Goal: Task Accomplishment & Management: Use online tool/utility

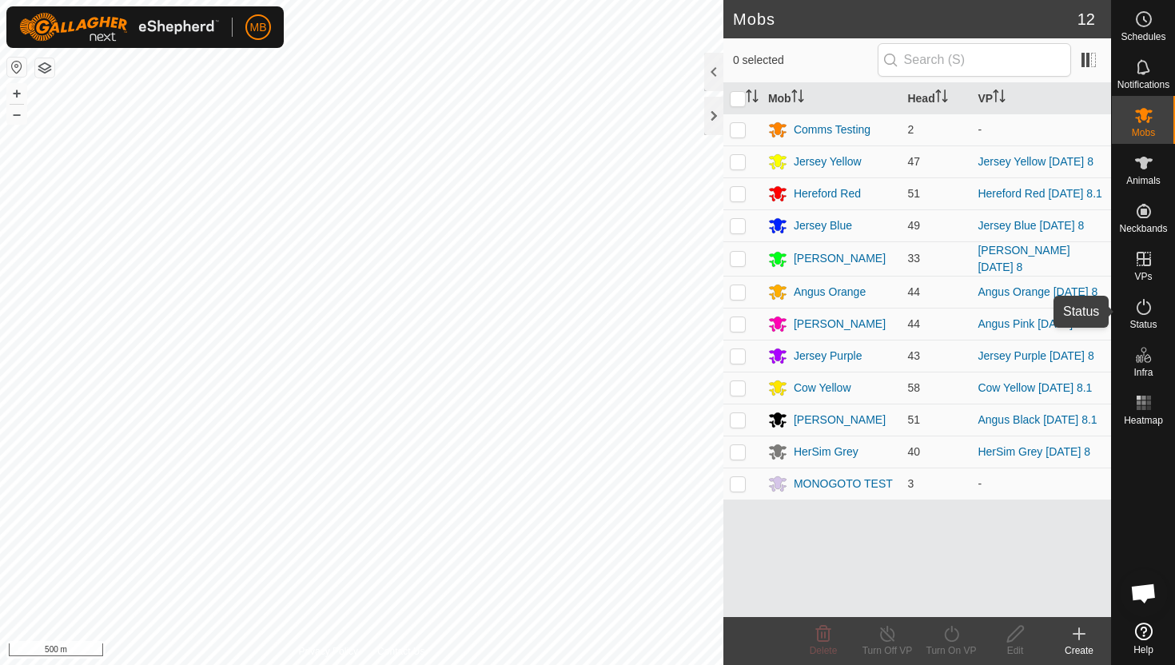
click at [1146, 305] on icon at bounding box center [1143, 306] width 19 height 19
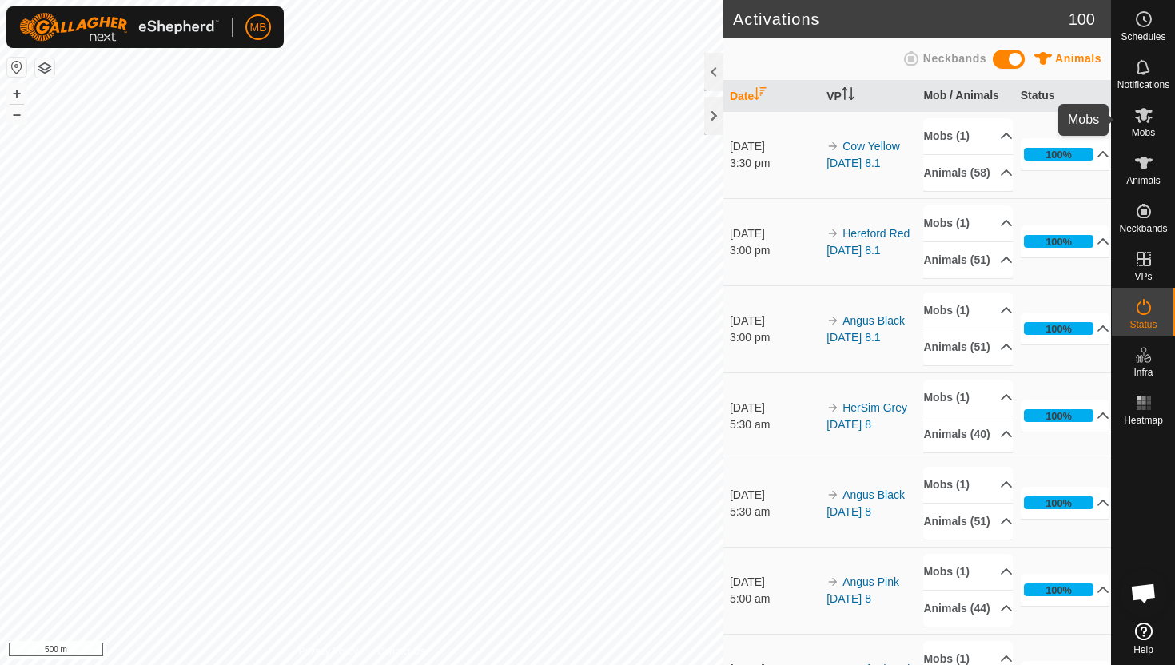
click at [1142, 118] on icon at bounding box center [1144, 115] width 18 height 15
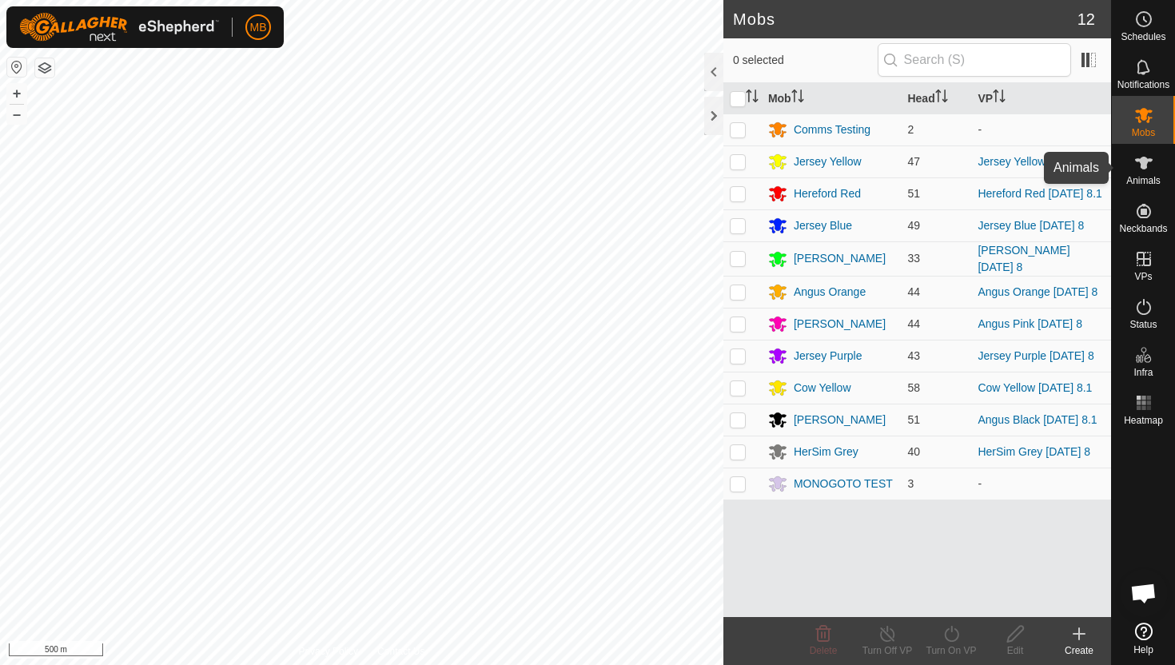
click at [1144, 161] on icon at bounding box center [1144, 163] width 18 height 13
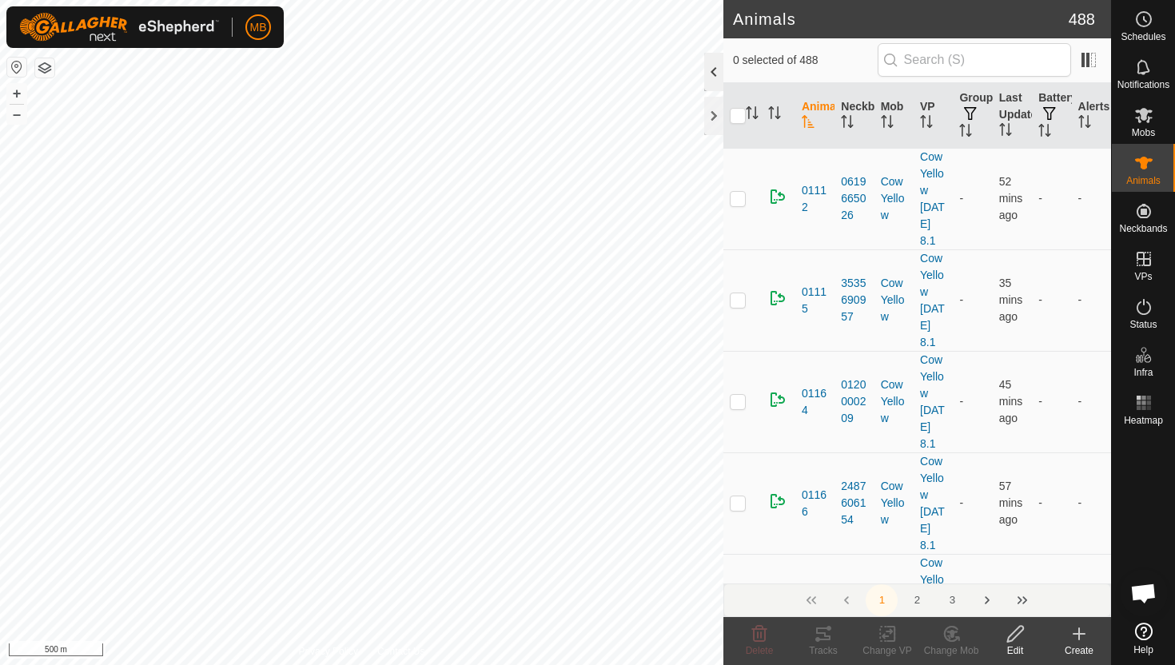
click at [711, 61] on div at bounding box center [713, 72] width 19 height 38
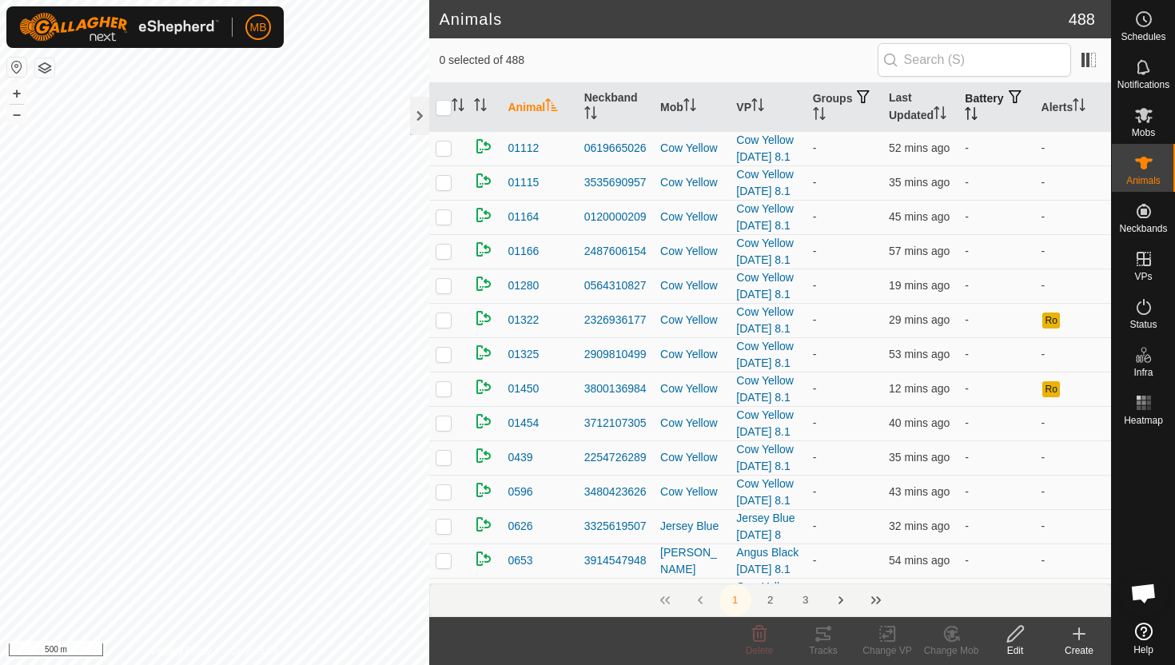
click at [978, 108] on icon "Activate to sort" at bounding box center [971, 113] width 13 height 13
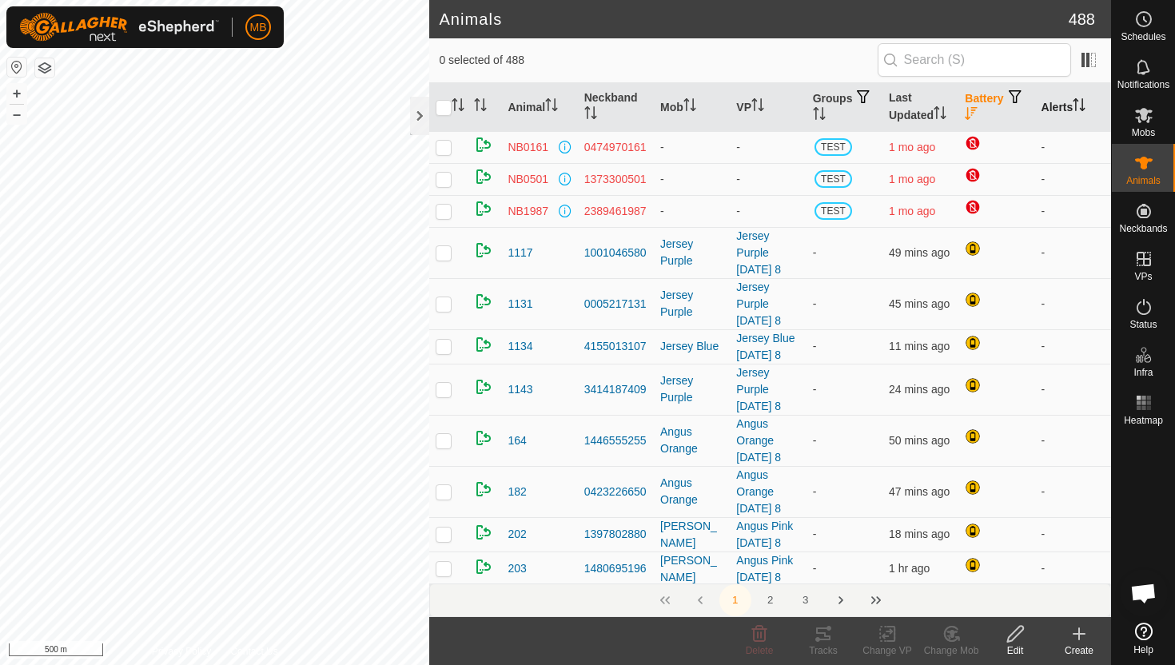
click at [1084, 102] on icon "Activate to sort" at bounding box center [1079, 104] width 13 height 13
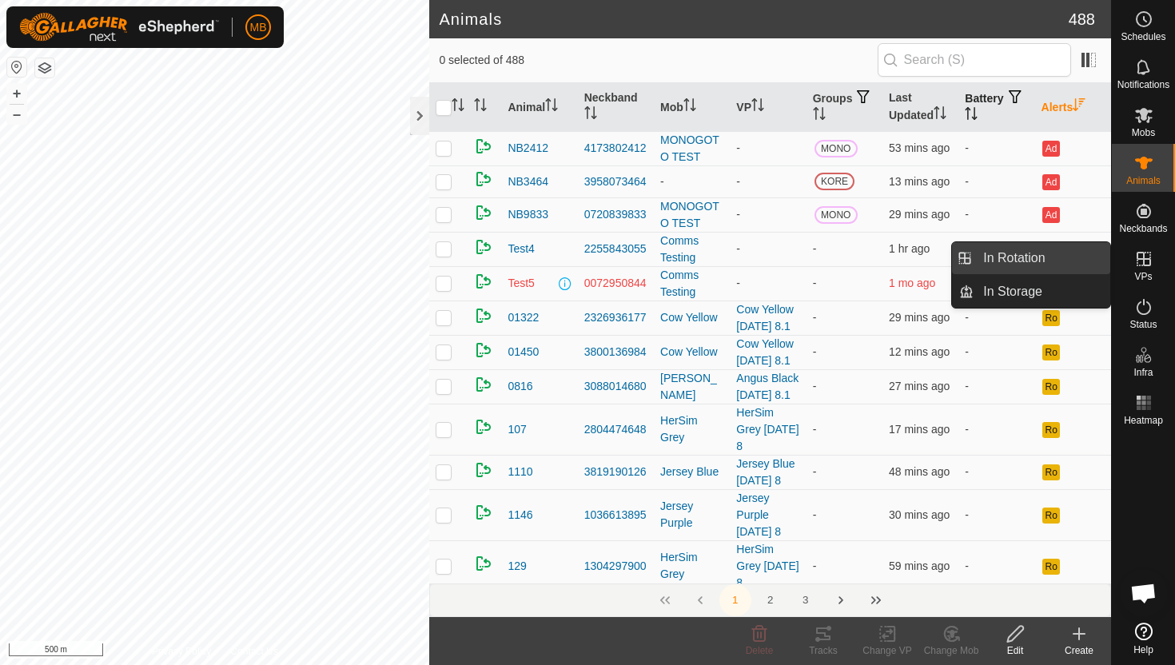
click at [1055, 260] on link "In Rotation" at bounding box center [1042, 258] width 137 height 32
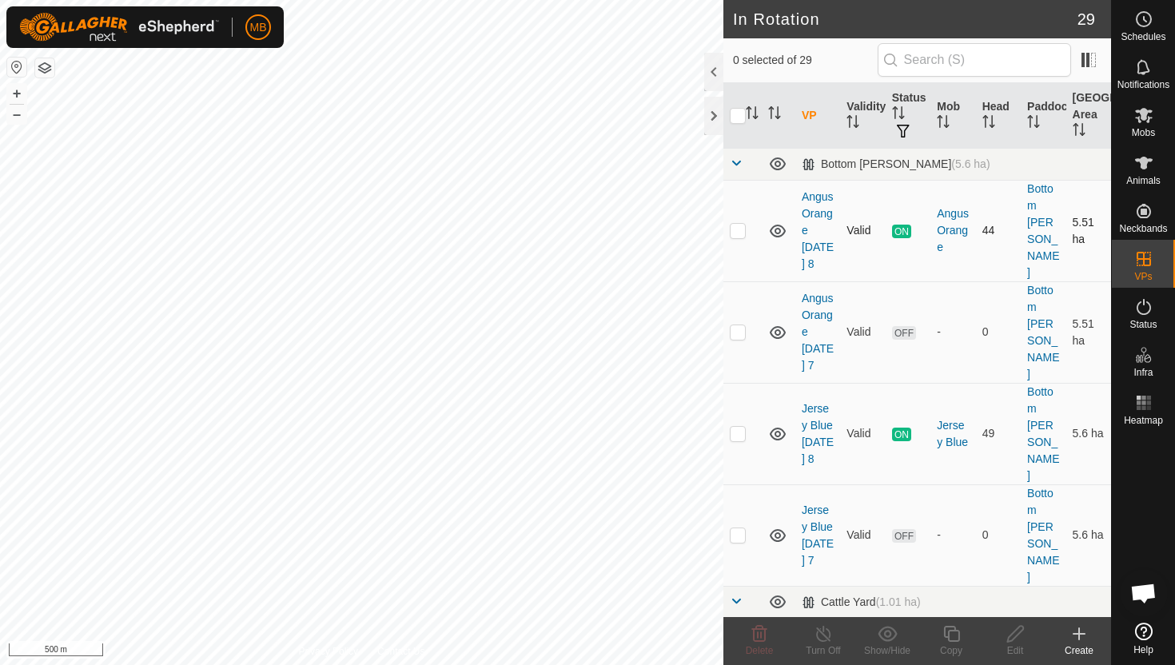
click at [741, 224] on p-checkbox at bounding box center [738, 230] width 16 height 13
checkbox input "true"
click at [954, 629] on icon at bounding box center [952, 633] width 20 height 19
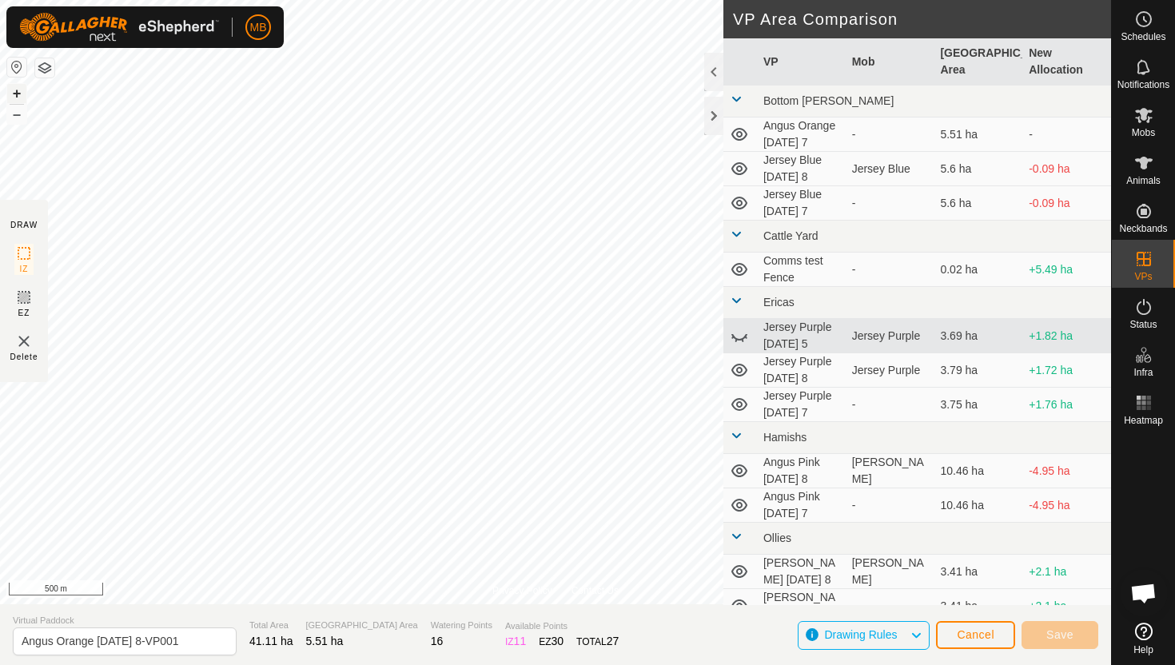
click at [17, 84] on button "+" at bounding box center [16, 93] width 19 height 19
click at [18, 91] on button "+" at bounding box center [16, 93] width 19 height 19
click at [16, 92] on button "+" at bounding box center [16, 93] width 19 height 19
click at [13, 94] on button "+" at bounding box center [16, 93] width 19 height 19
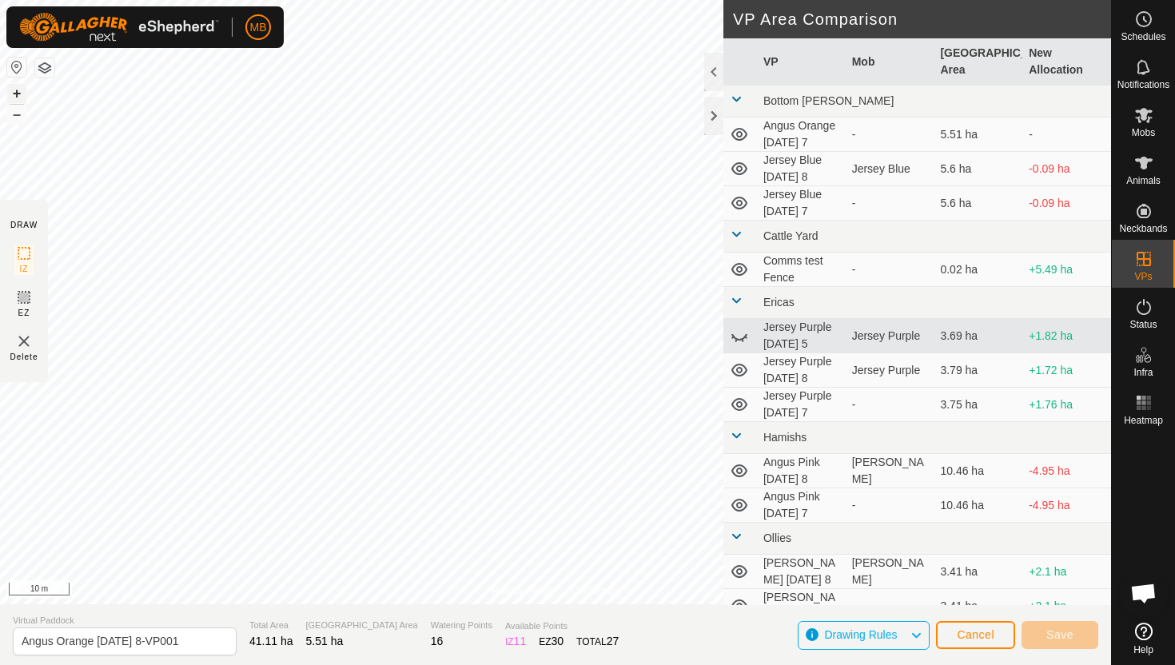
click at [13, 94] on button "+" at bounding box center [16, 93] width 19 height 19
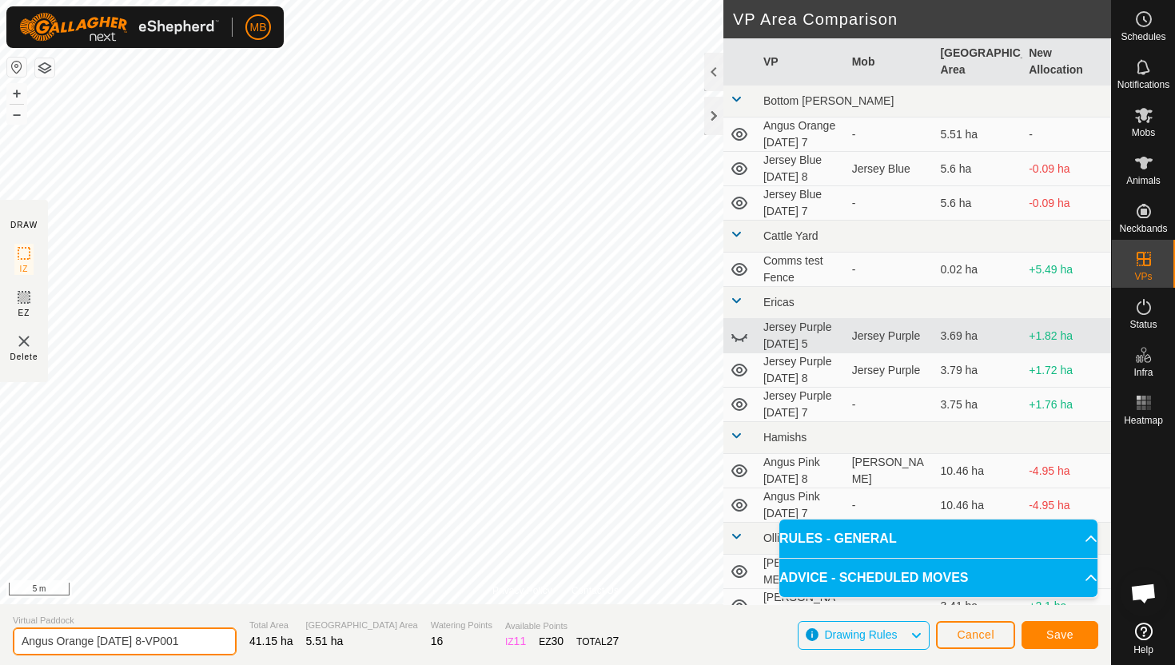
click at [191, 640] on input "Angus Orange [DATE] 8-VP001" at bounding box center [125, 642] width 224 height 28
type input "Angus Orange [DATE] 9"
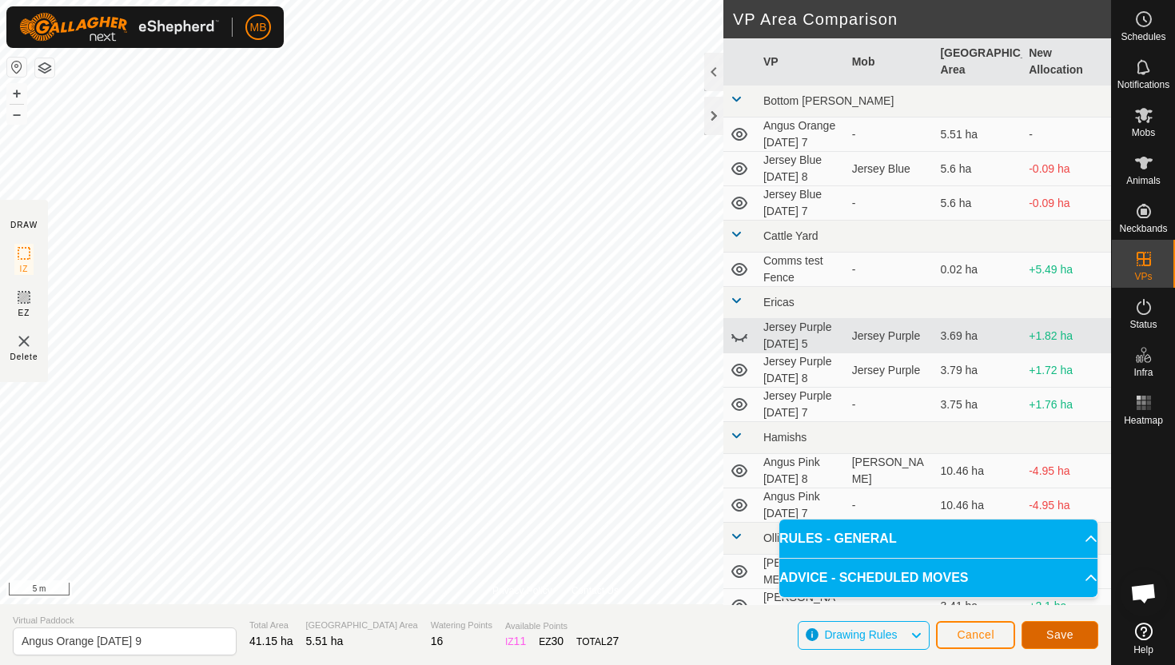
click at [1053, 631] on span "Save" at bounding box center [1059, 634] width 27 height 13
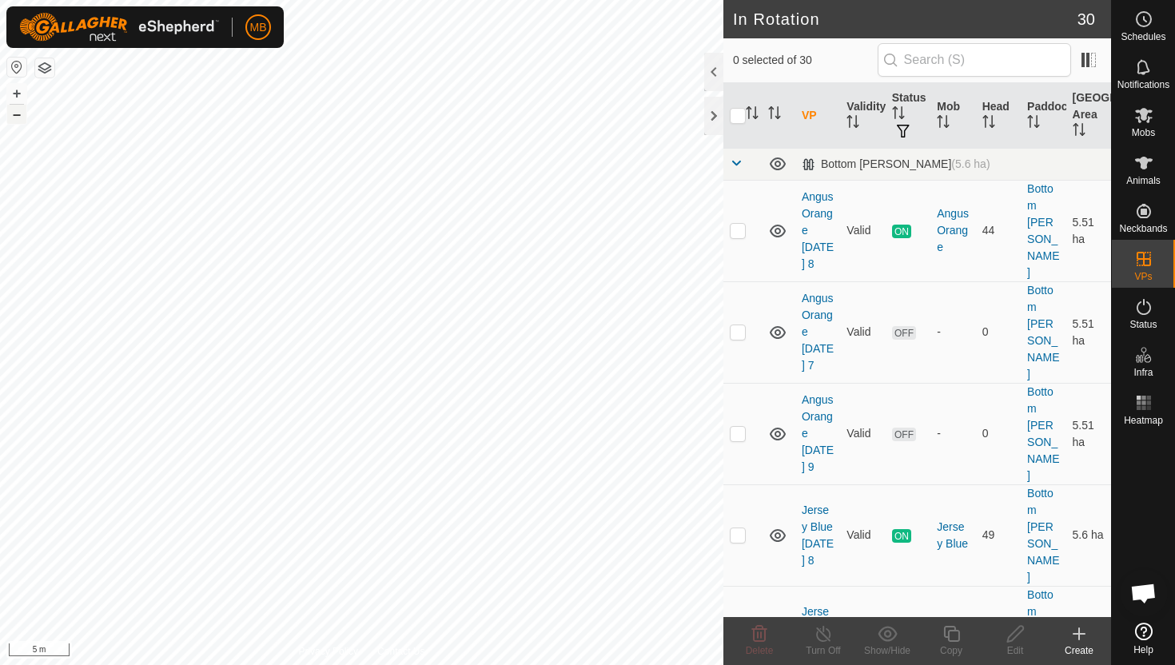
click at [17, 118] on button "–" at bounding box center [16, 114] width 19 height 19
click at [129, 245] on div "Type: Inclusion Zone undefined Animal + – ⇧ i 20 m" at bounding box center [361, 332] width 723 height 665
checkbox input "true"
click at [735, 528] on p-checkbox at bounding box center [738, 534] width 16 height 13
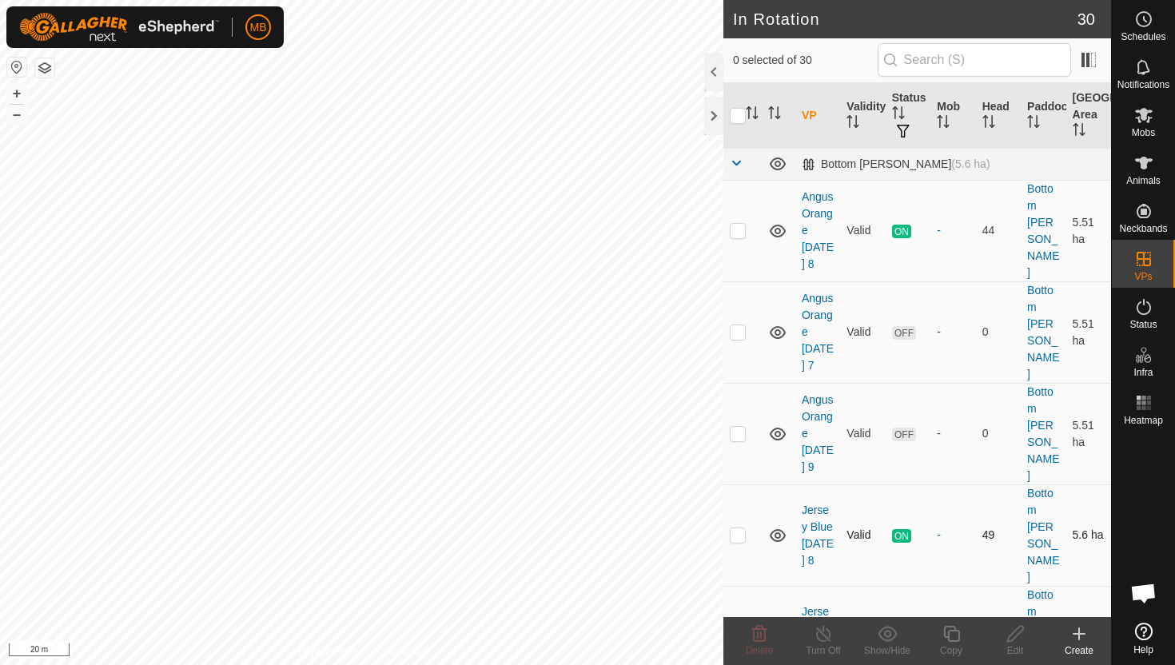
checkbox input "true"
click at [953, 635] on icon at bounding box center [952, 633] width 20 height 19
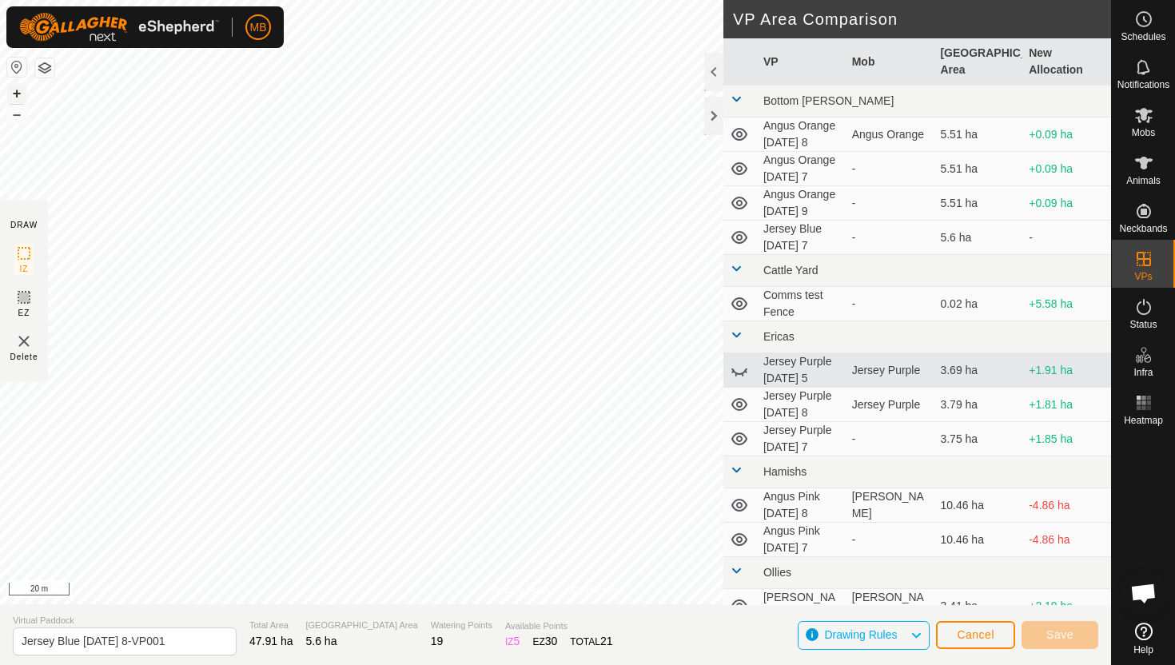
click at [16, 87] on button "+" at bounding box center [16, 93] width 19 height 19
click at [116, 26] on div "MB Schedules Notifications Mobs Animals Neckbands VPs Status Infra Heatmap Help…" at bounding box center [587, 332] width 1175 height 665
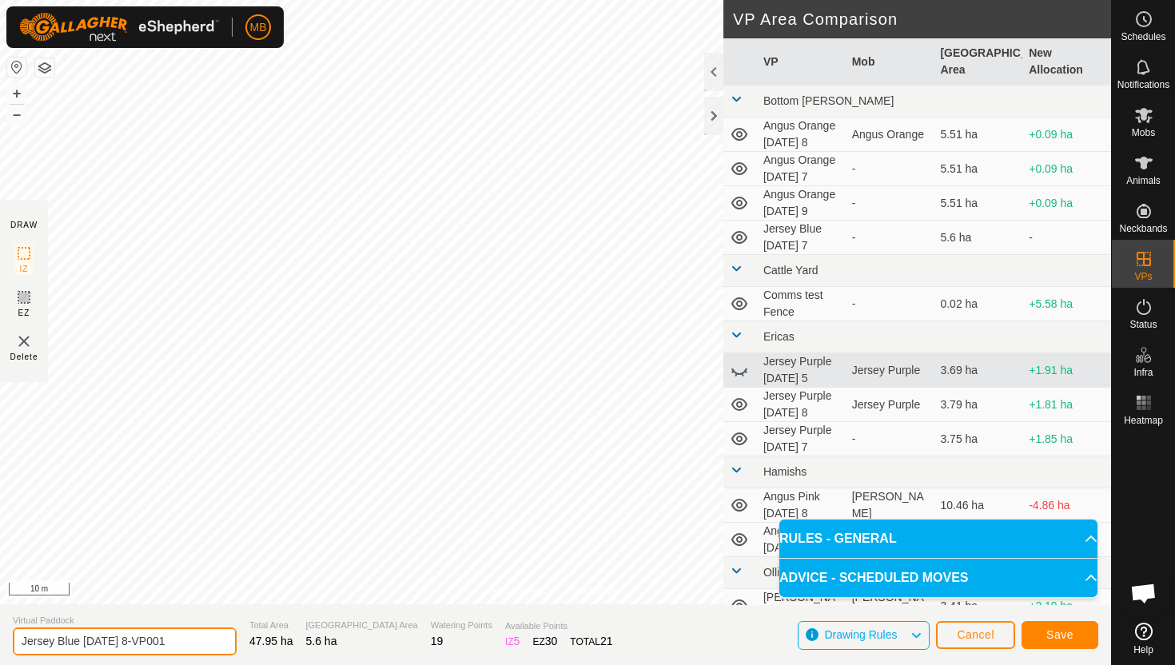
click at [188, 640] on input "Jersey Blue Monday 8-VP001" at bounding box center [125, 642] width 224 height 28
type input "Jersey Blue Tuesday 9"
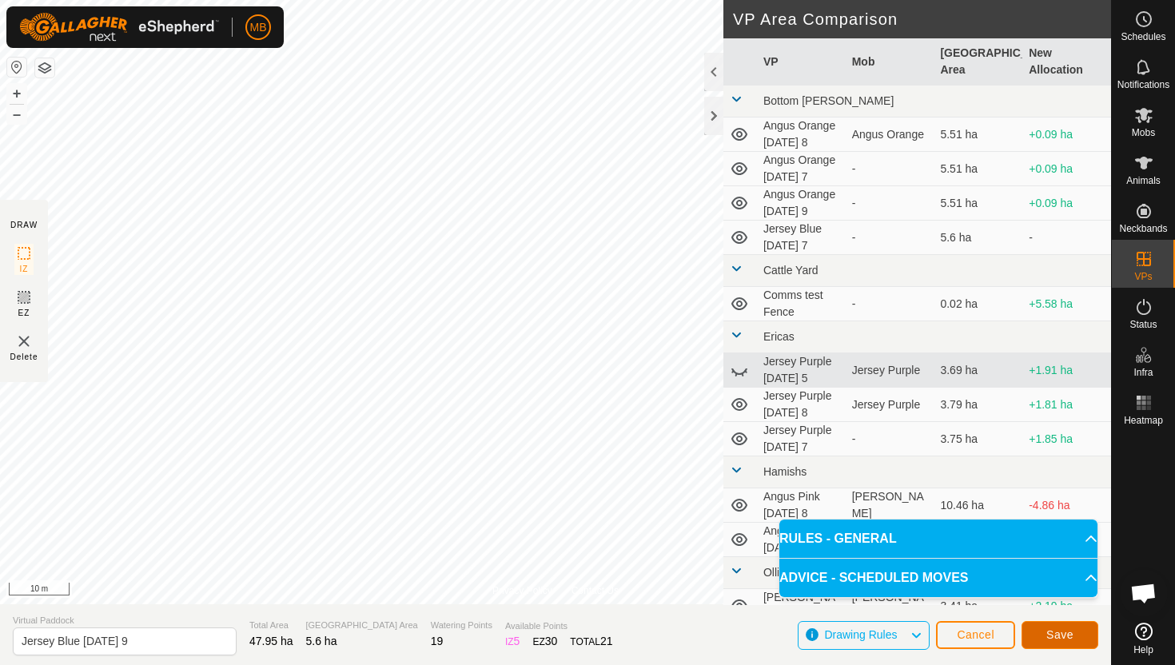
click at [1078, 628] on button "Save" at bounding box center [1060, 635] width 77 height 28
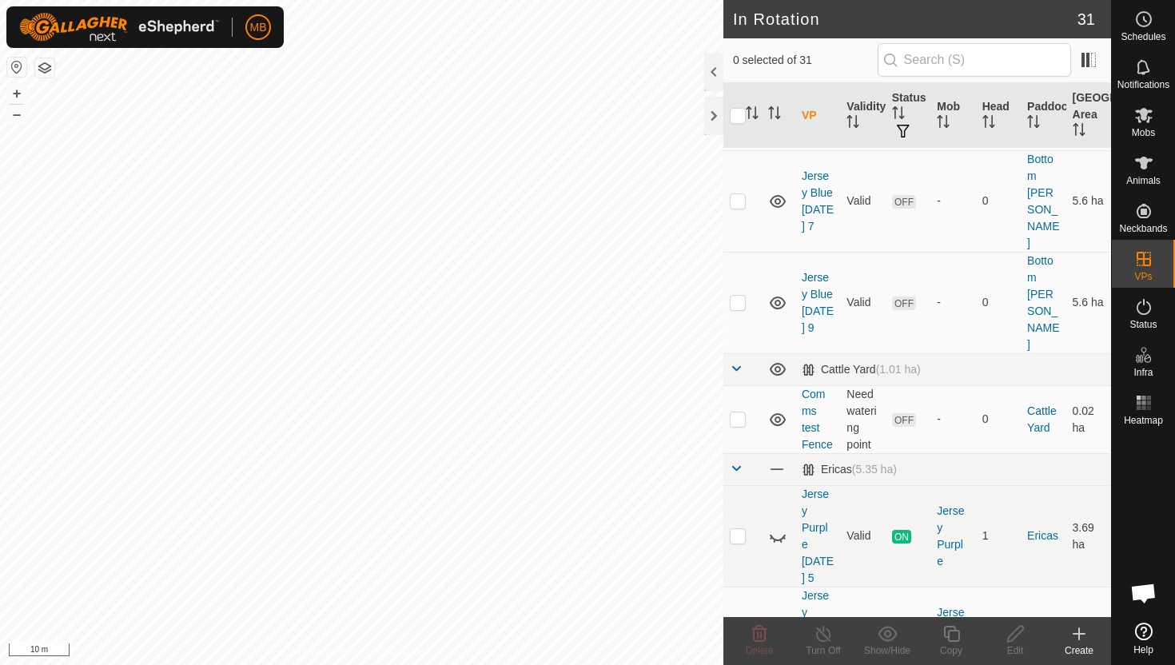
scroll to position [443, 0]
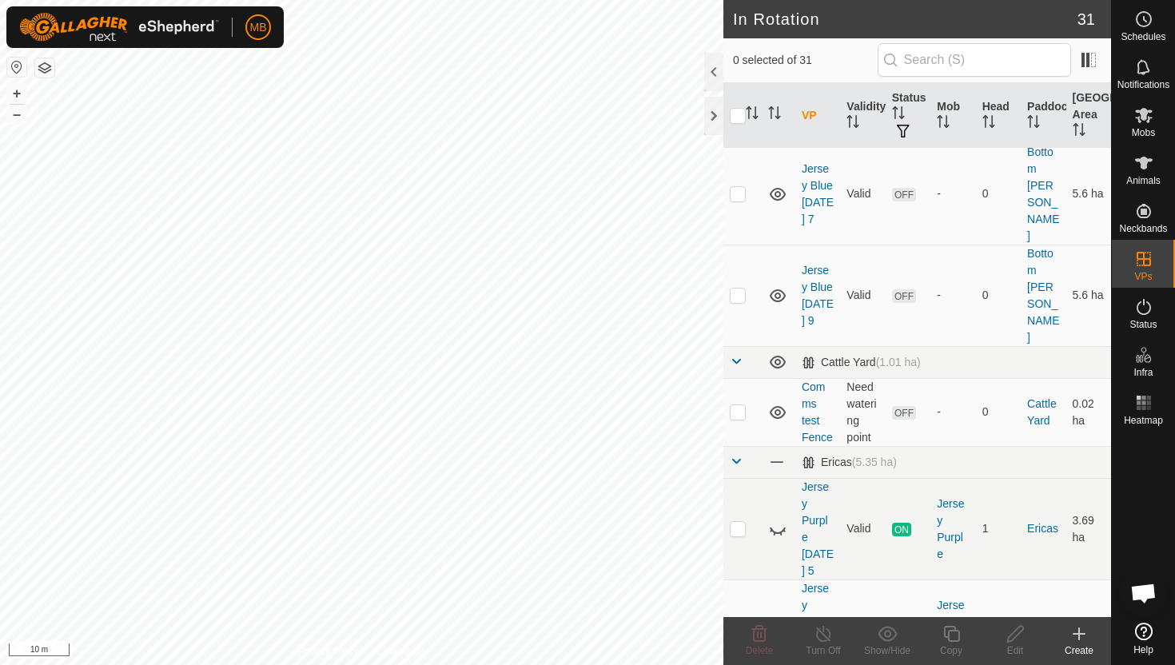
click at [739, 624] on p-checkbox at bounding box center [738, 630] width 16 height 13
checkbox input "true"
click at [950, 631] on icon at bounding box center [951, 634] width 16 height 16
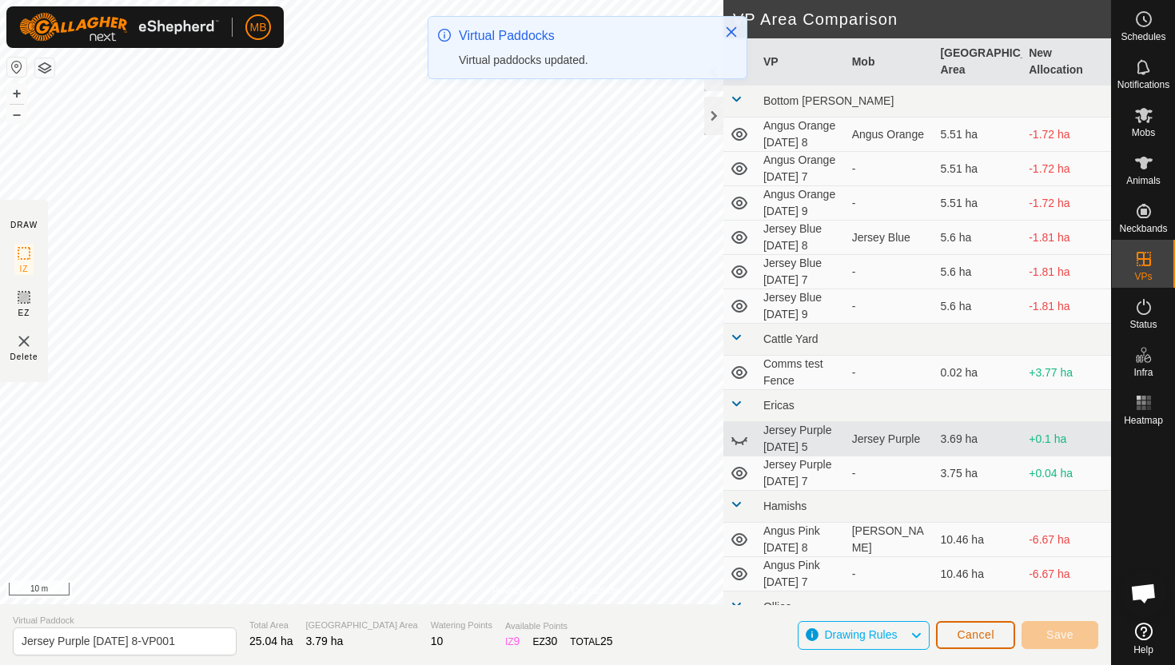
click at [974, 632] on span "Cancel" at bounding box center [976, 634] width 38 height 13
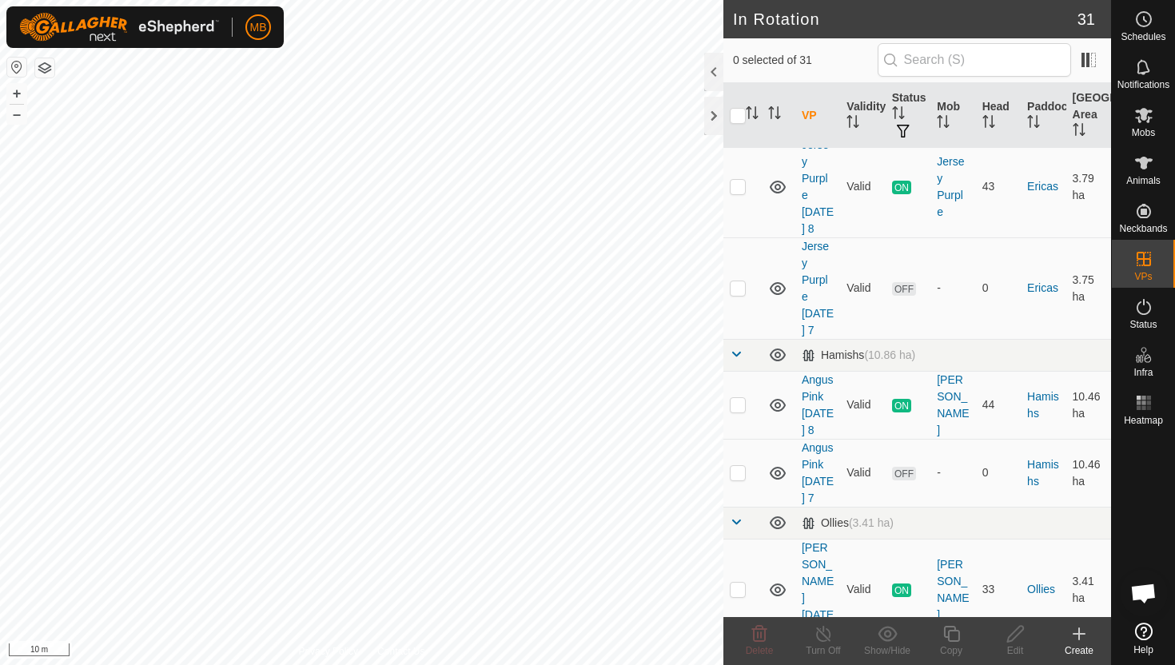
scroll to position [887, 0]
click at [739, 582] on p-checkbox at bounding box center [738, 588] width 16 height 13
checkbox input "true"
click at [954, 632] on icon at bounding box center [952, 633] width 20 height 19
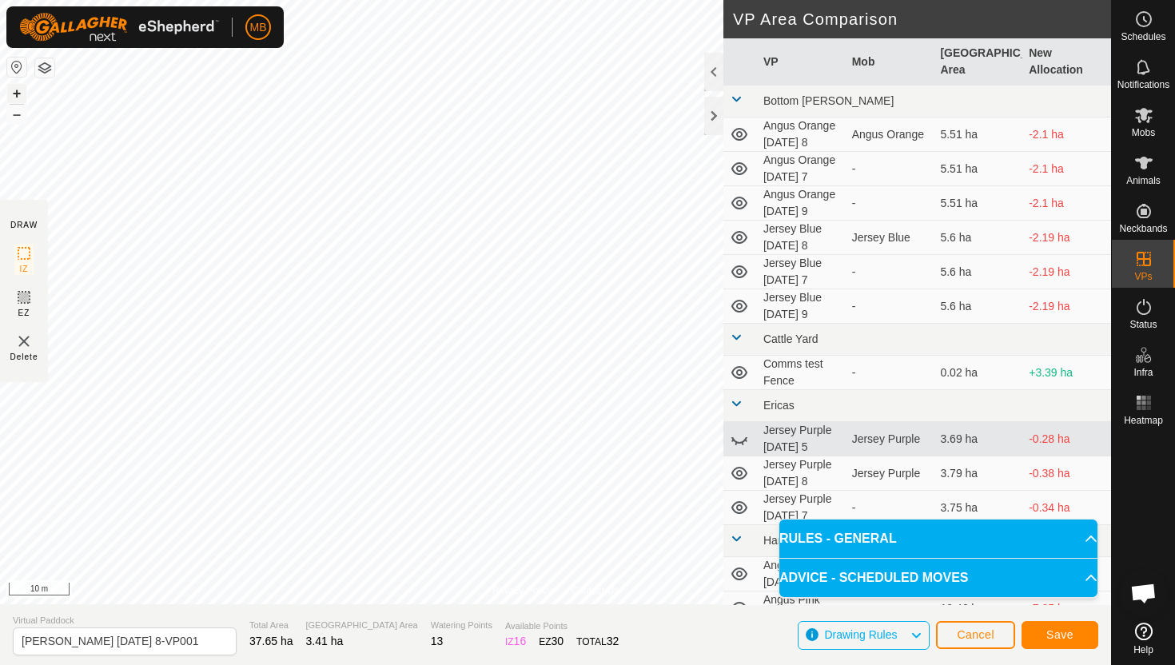
click at [20, 94] on button "+" at bounding box center [16, 93] width 19 height 19
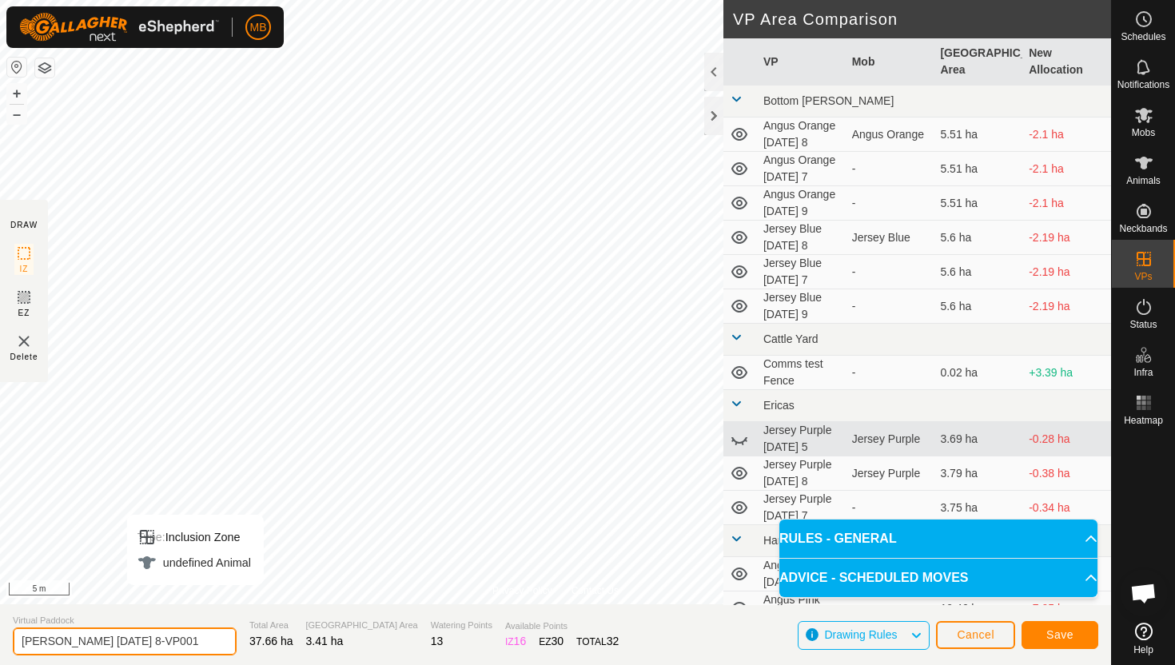
click at [193, 640] on input "Angus Green Monday 8-VP001" at bounding box center [125, 642] width 224 height 28
type input "Angus Green Tuesday 9"
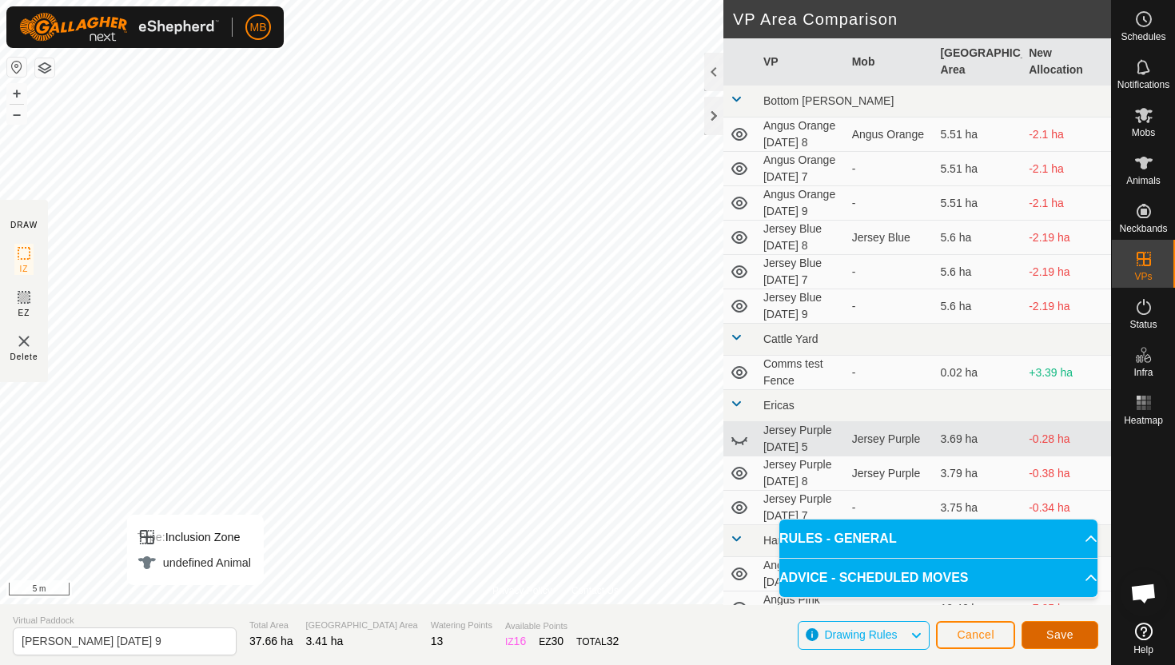
click at [1066, 624] on button "Save" at bounding box center [1060, 635] width 77 height 28
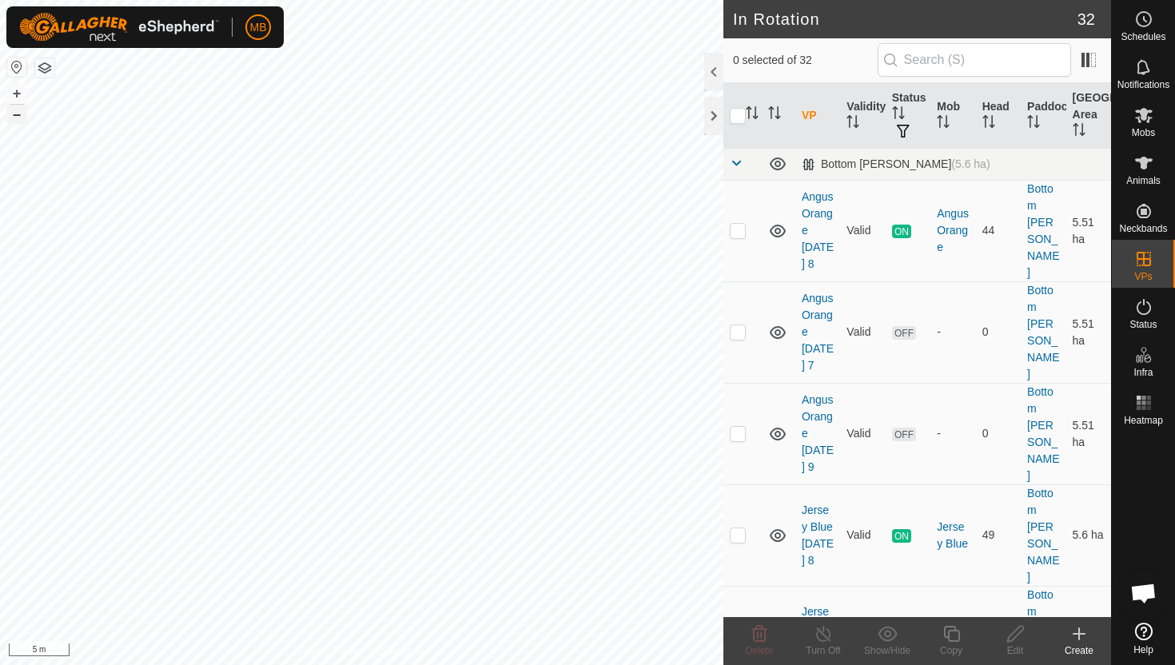
click at [20, 116] on button "–" at bounding box center [16, 114] width 19 height 19
click at [108, 0] on html "MB Schedules Notifications Mobs Animals Neckbands VPs Status Infra Heatmap Help…" at bounding box center [587, 332] width 1175 height 665
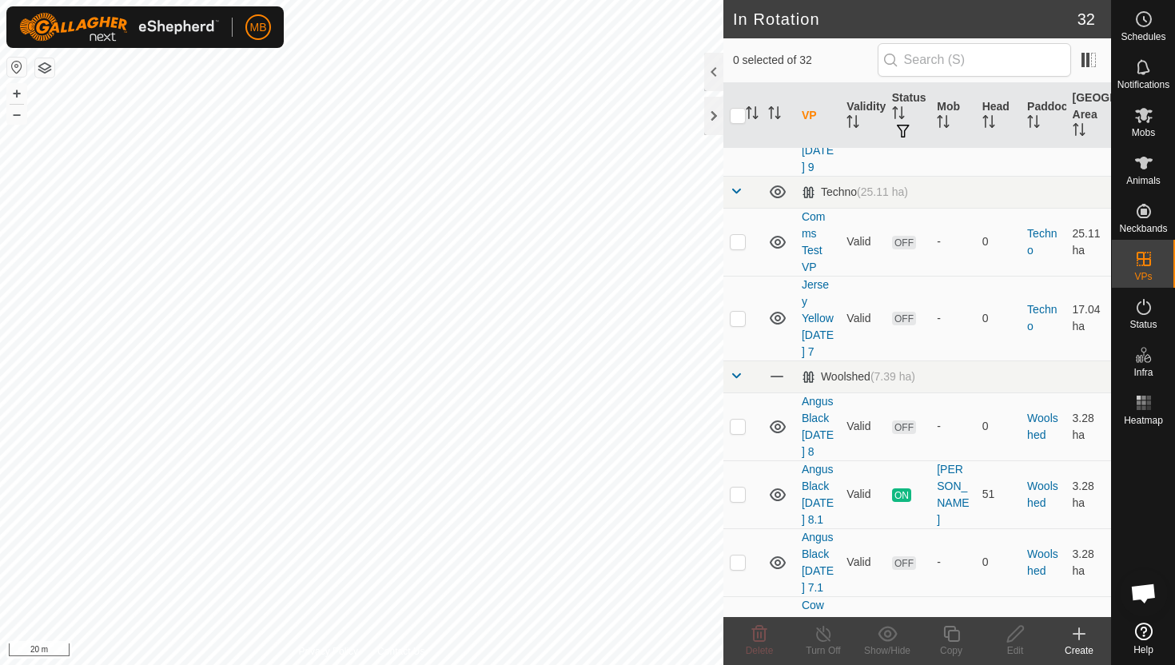
scroll to position [2248, 0]
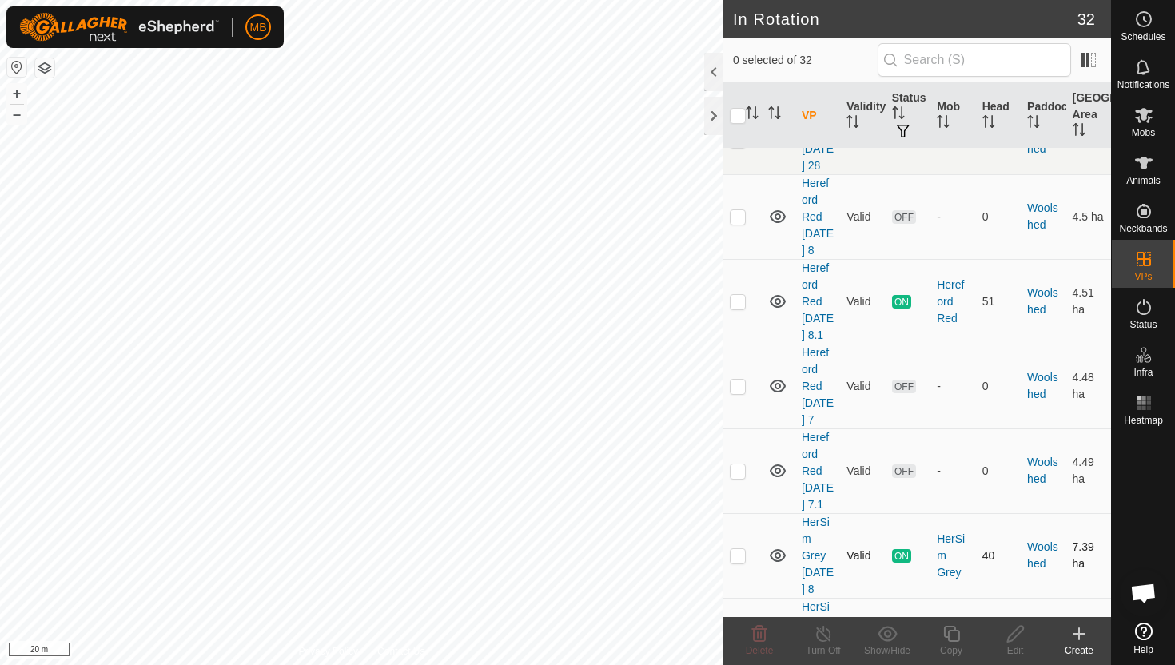
click at [738, 549] on p-checkbox at bounding box center [738, 555] width 16 height 13
checkbox input "true"
click at [951, 634] on icon at bounding box center [952, 633] width 20 height 19
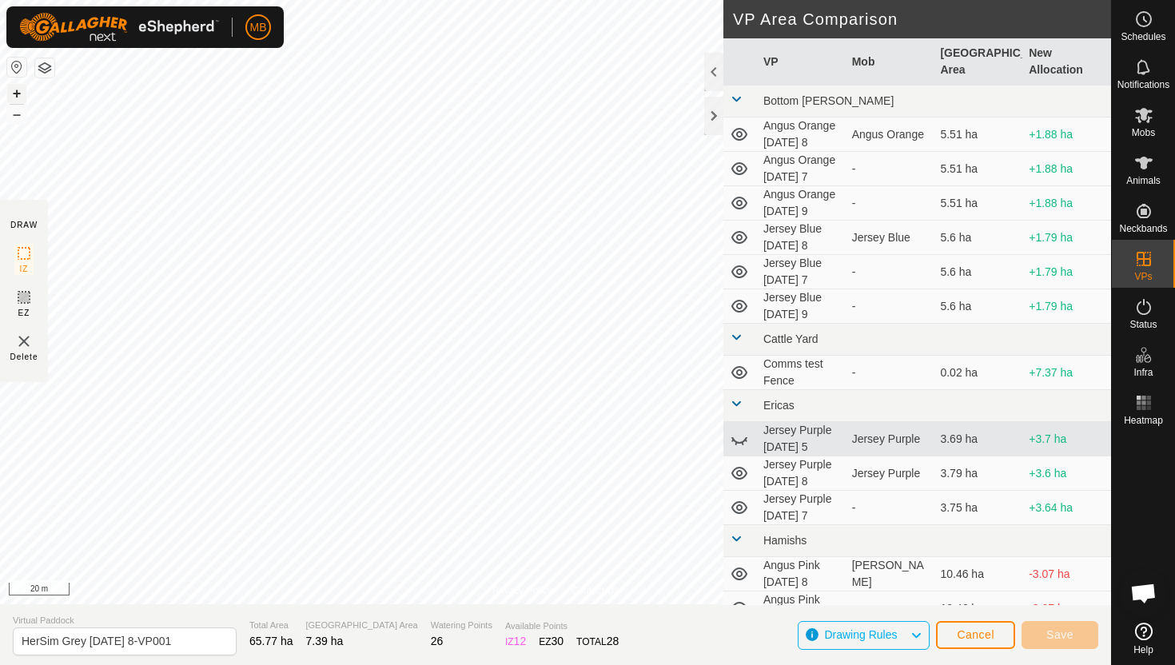
click at [14, 94] on button "+" at bounding box center [16, 93] width 19 height 19
click at [177, 0] on html "MB Schedules Notifications Mobs Animals Neckbands VPs Status Infra Heatmap Help…" at bounding box center [587, 332] width 1175 height 665
click at [13, 90] on button "+" at bounding box center [16, 93] width 19 height 19
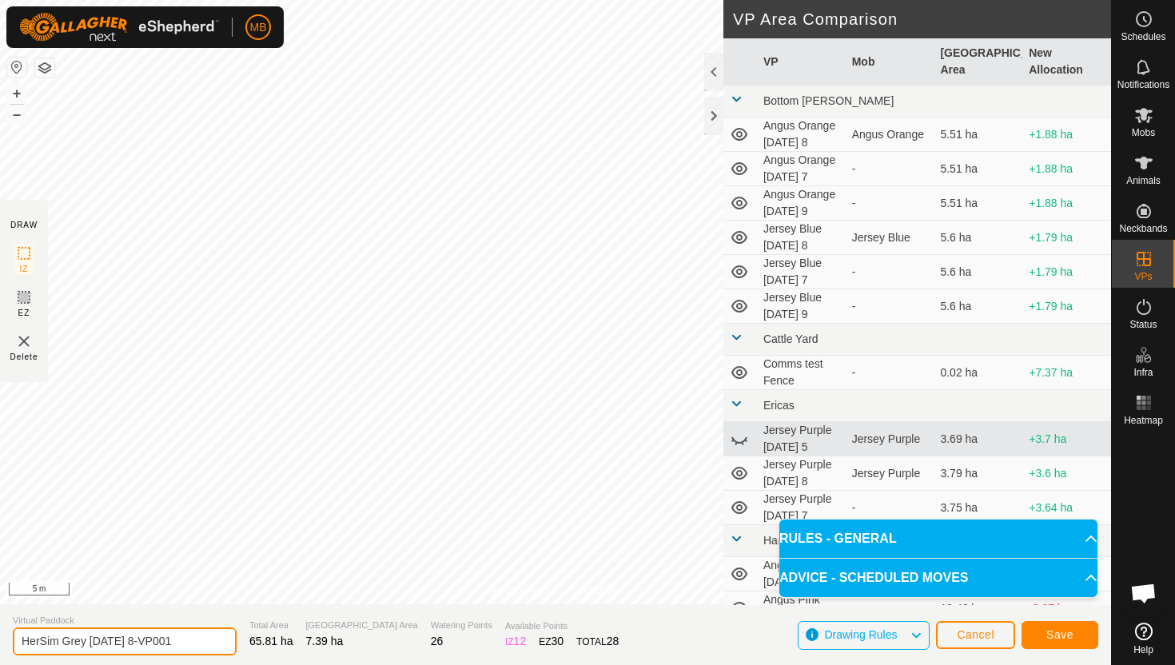
click at [183, 644] on input "HerSim Grey Monday 8-VP001" at bounding box center [125, 642] width 224 height 28
type input "HerSim Grey Tuesday 9"
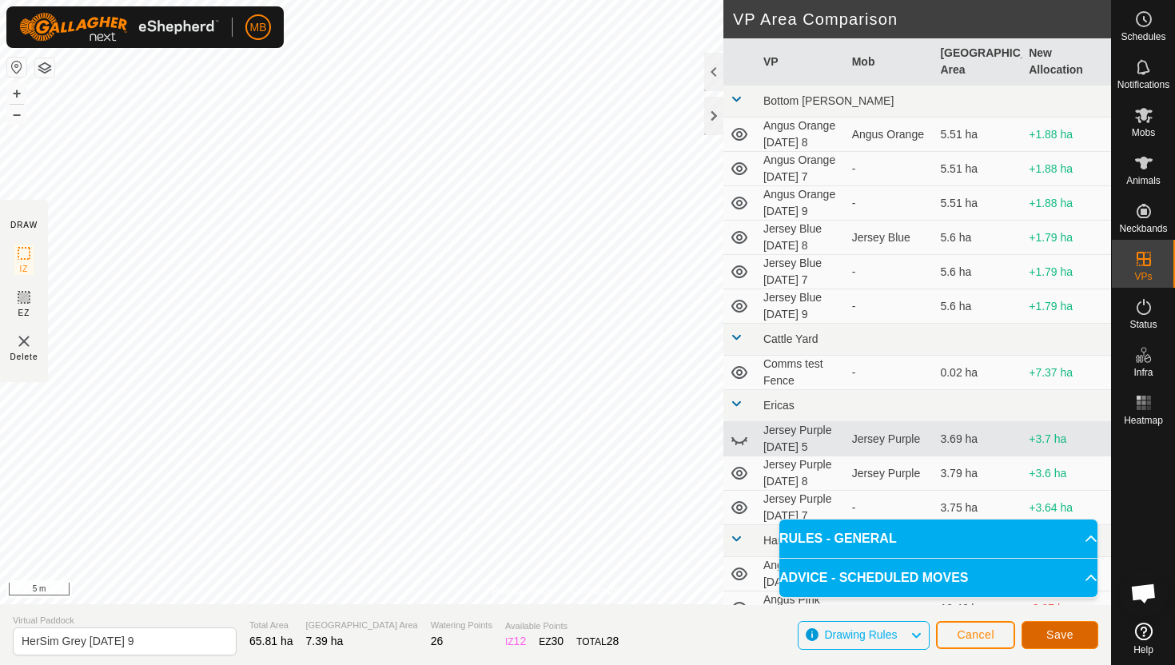
click at [1048, 638] on span "Save" at bounding box center [1059, 634] width 27 height 13
